Goal: Navigation & Orientation: Find specific page/section

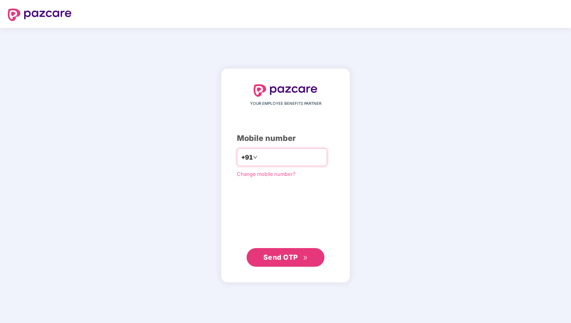
click at [281, 159] on input "number" at bounding box center [291, 157] width 64 height 12
type input "**********"
click at [263, 264] on button "Send OTP" at bounding box center [285, 257] width 78 height 19
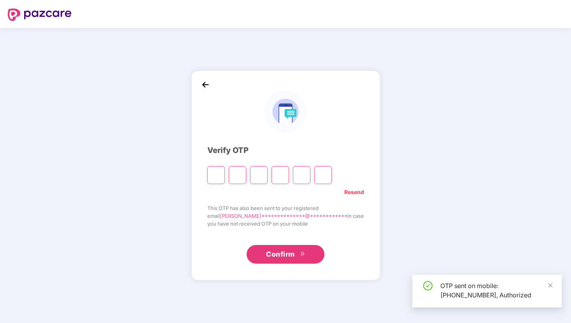
type input "*"
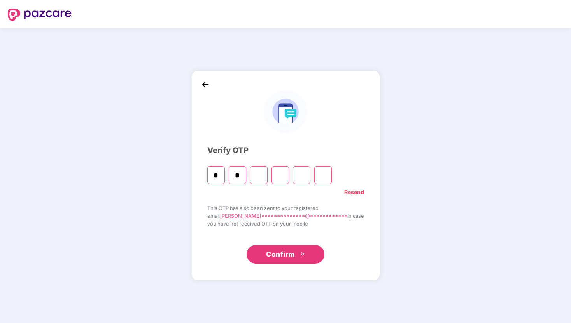
type input "*"
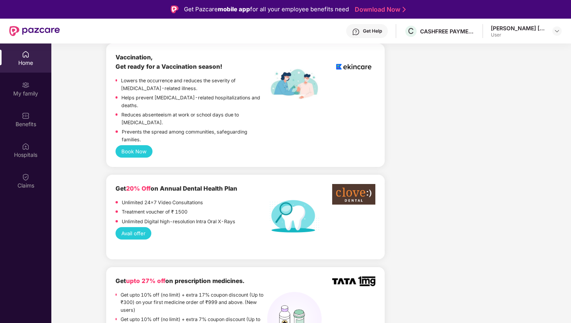
scroll to position [69, 0]
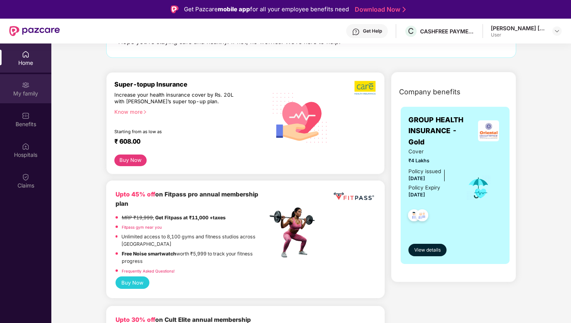
click at [27, 78] on div "My family" at bounding box center [25, 88] width 51 height 29
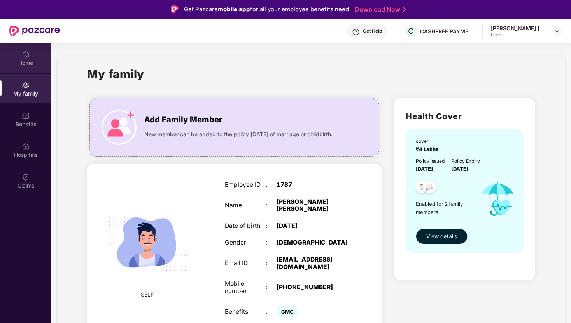
click at [10, 65] on div "Home" at bounding box center [25, 63] width 51 height 8
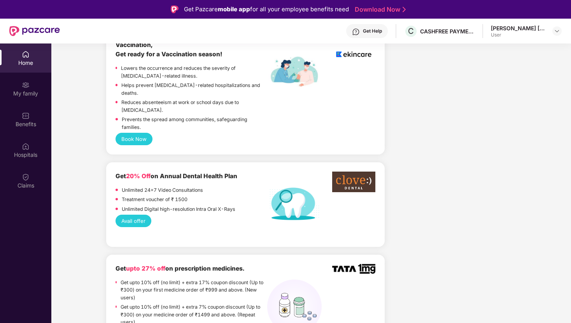
scroll to position [557, 0]
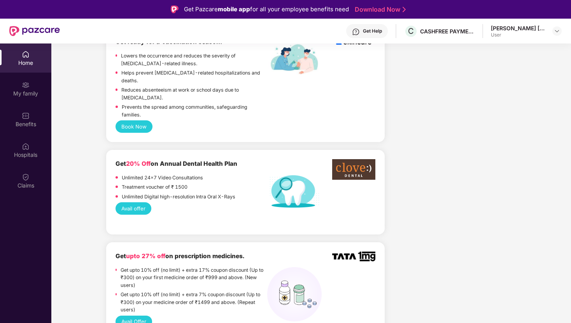
click at [137, 204] on button "Avail offer" at bounding box center [133, 208] width 36 height 12
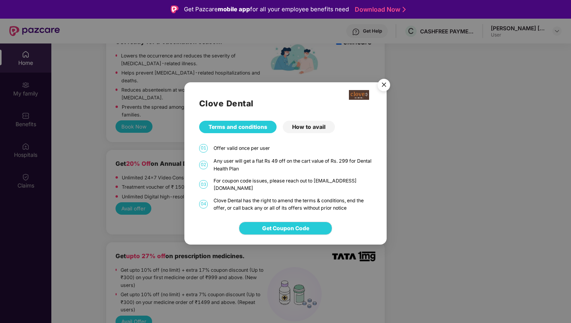
scroll to position [17, 0]
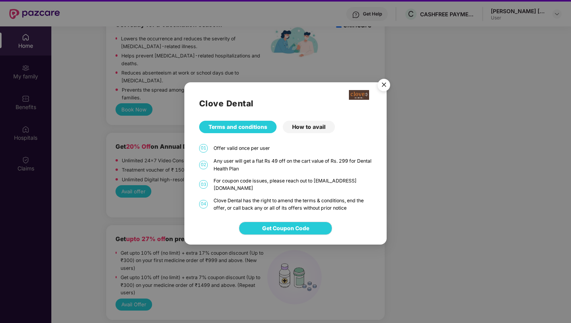
click at [385, 86] on img "Close" at bounding box center [384, 86] width 22 height 22
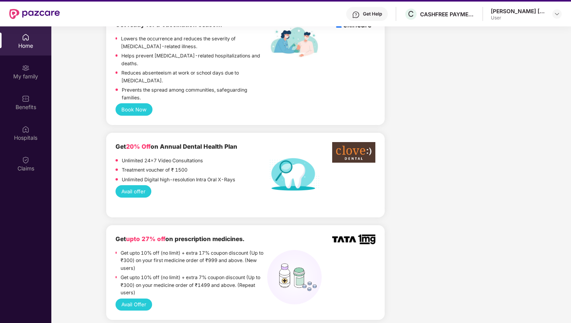
click at [140, 185] on button "Avail offer" at bounding box center [133, 191] width 36 height 12
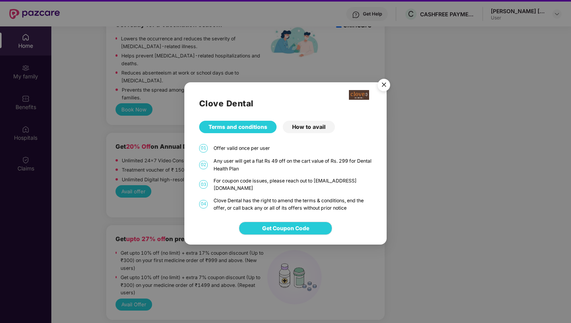
scroll to position [37, 0]
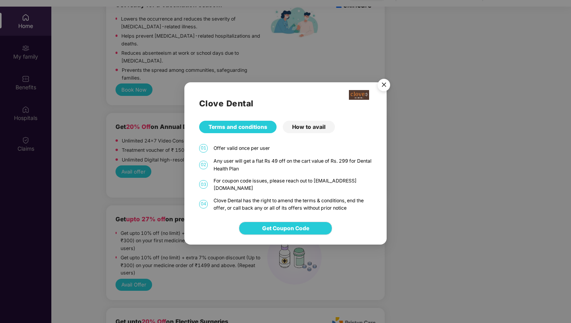
click at [318, 129] on div "How to avail" at bounding box center [309, 127] width 52 height 12
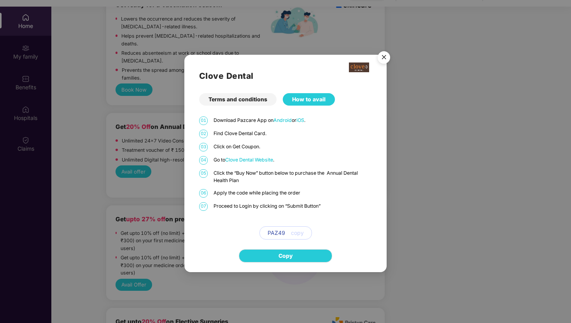
click at [384, 59] on img "Close" at bounding box center [384, 59] width 22 height 22
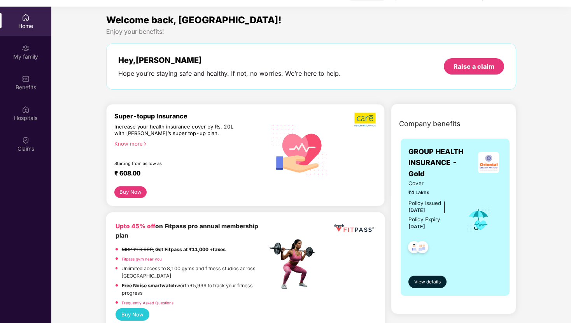
scroll to position [0, 0]
